Goal: Book appointment/travel/reservation

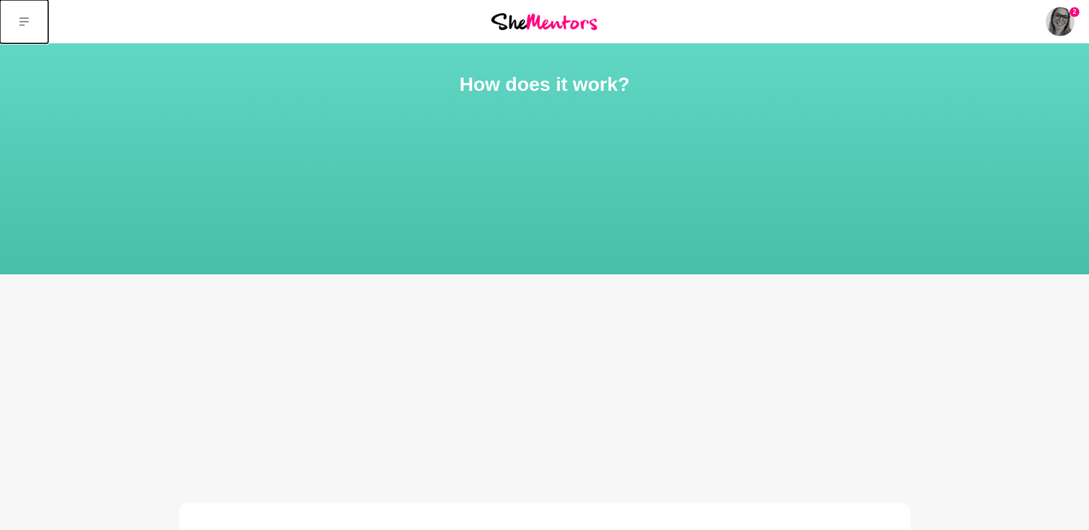
click at [27, 23] on icon at bounding box center [24, 22] width 10 height 10
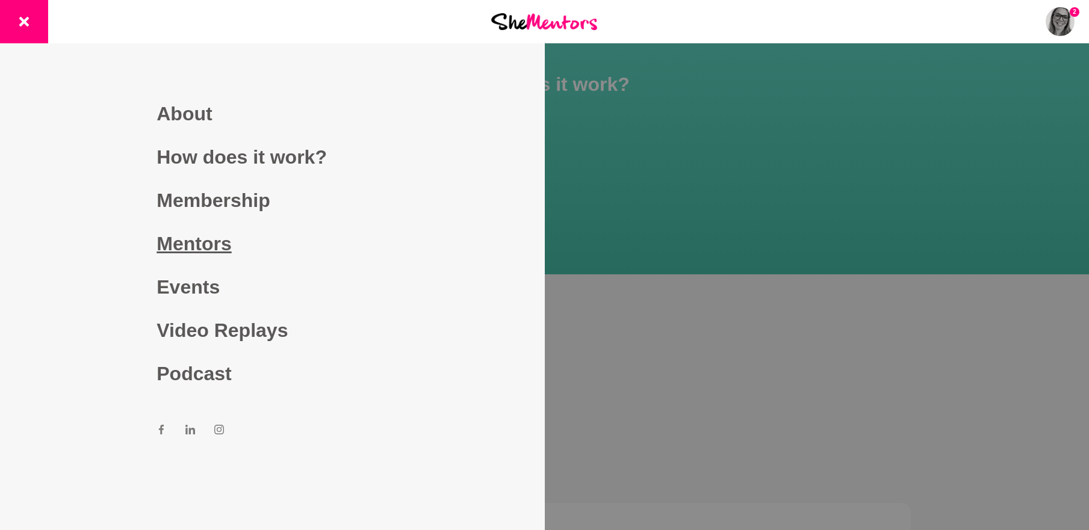
click at [197, 255] on link "Mentors" at bounding box center [272, 243] width 231 height 43
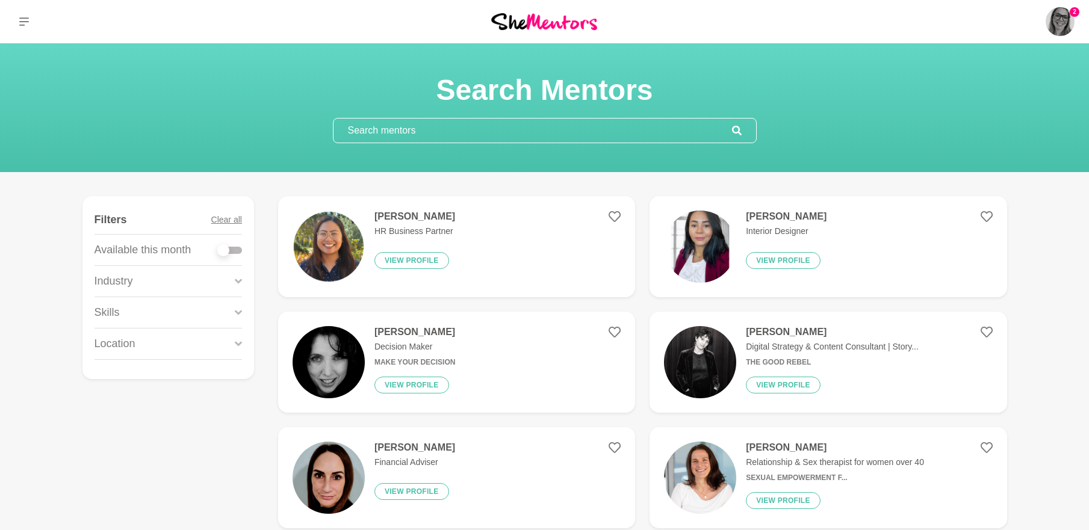
click at [405, 128] on input "text" at bounding box center [532, 131] width 398 height 24
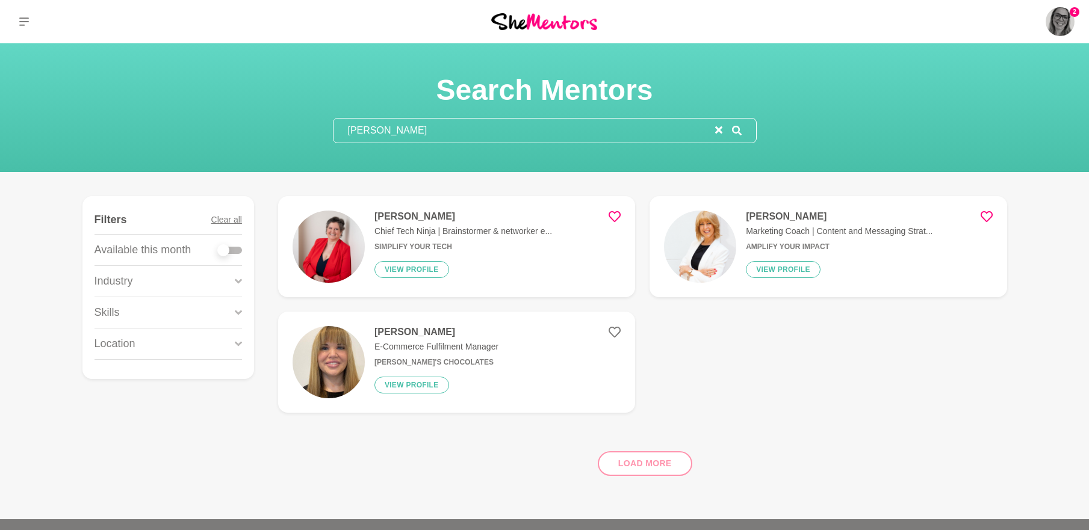
type input "[PERSON_NAME]"
click at [765, 234] on p "Marketing Coach | Content and Messaging Strat..." at bounding box center [839, 231] width 187 height 13
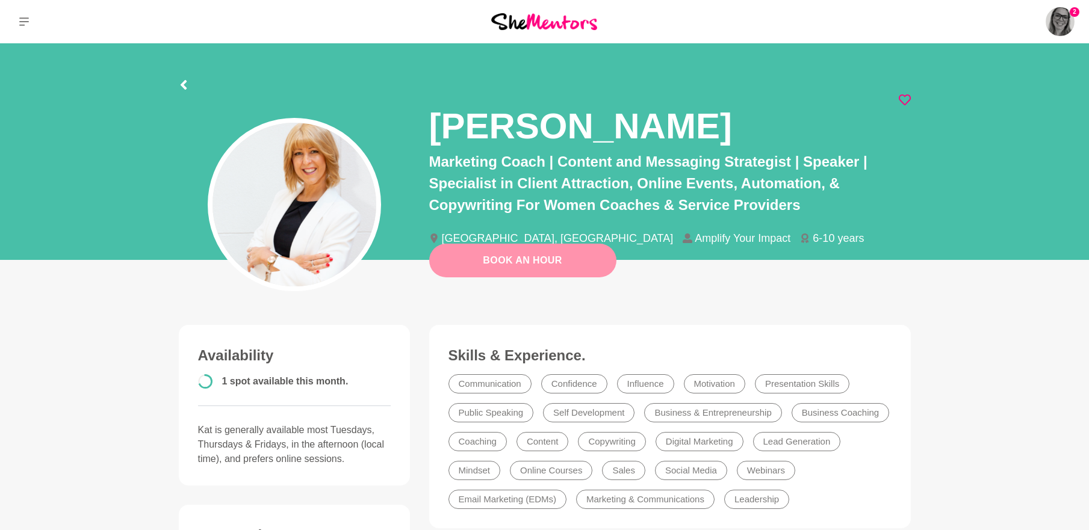
click at [522, 270] on button "Book An Hour" at bounding box center [522, 261] width 187 height 34
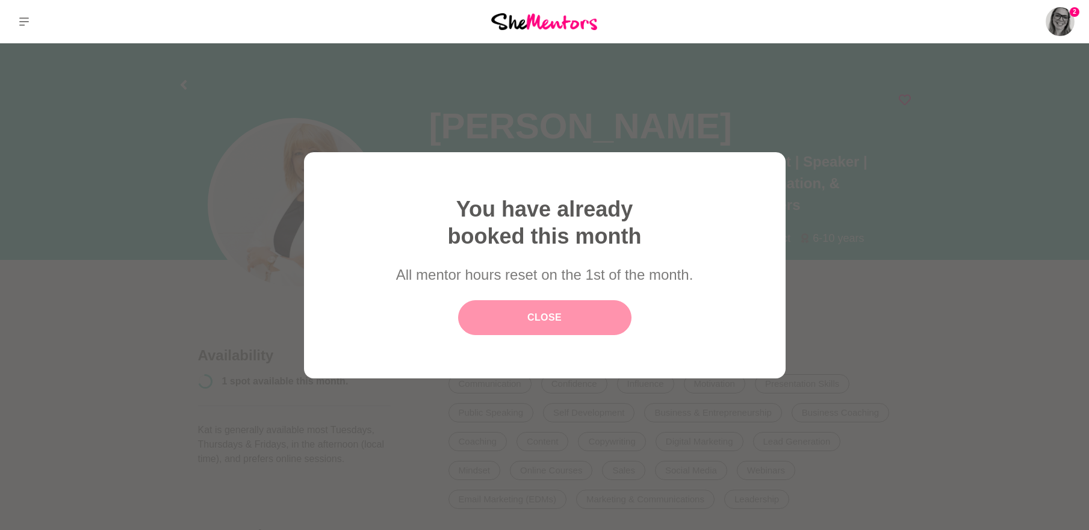
click at [536, 323] on link "Close" at bounding box center [544, 317] width 173 height 35
